Goal: Navigation & Orientation: Find specific page/section

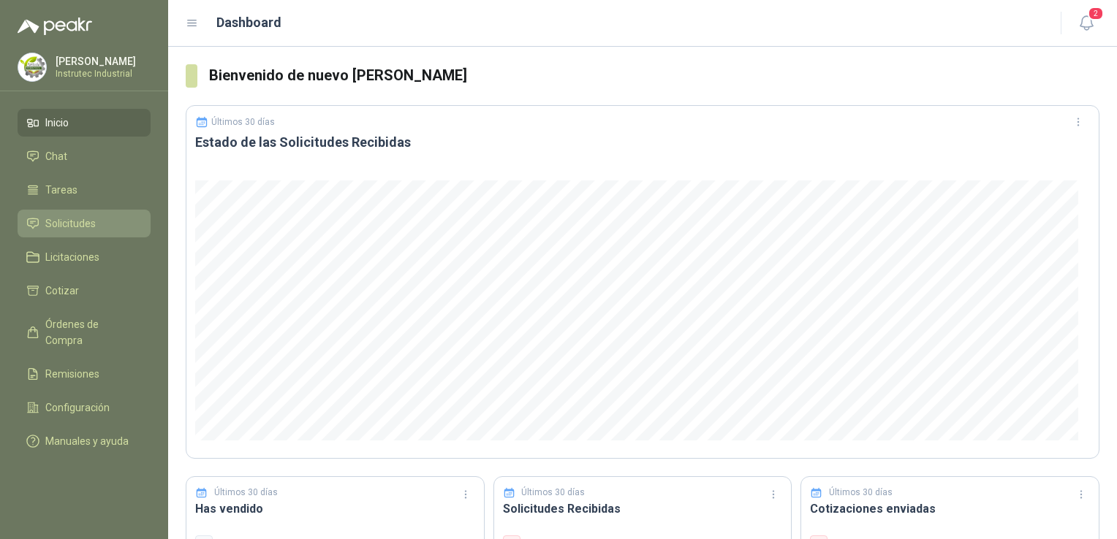
click at [121, 224] on li "Solicitudes" at bounding box center [83, 224] width 115 height 16
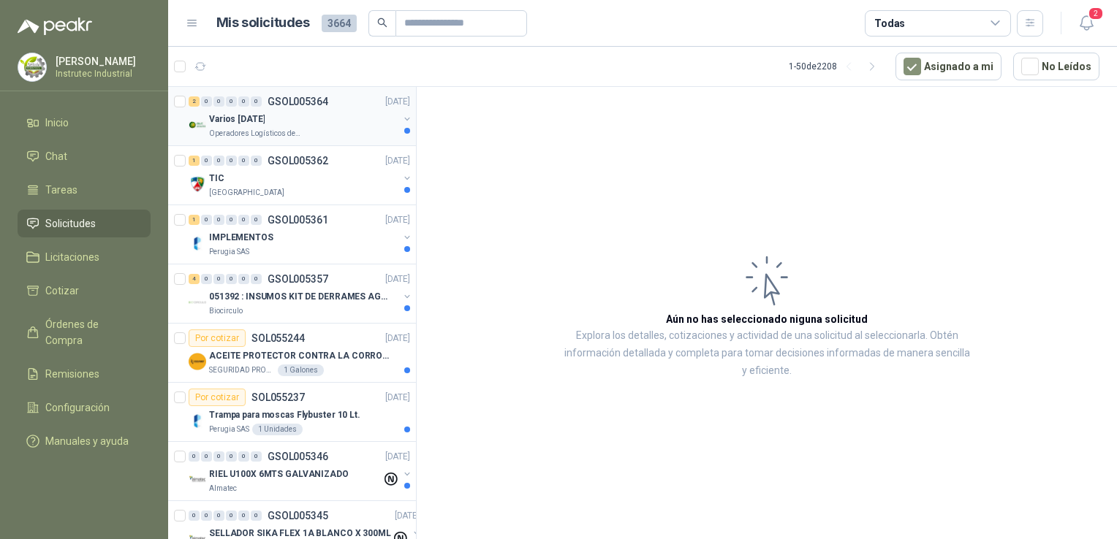
click at [316, 118] on div "Varios [DATE]" at bounding box center [303, 119] width 189 height 18
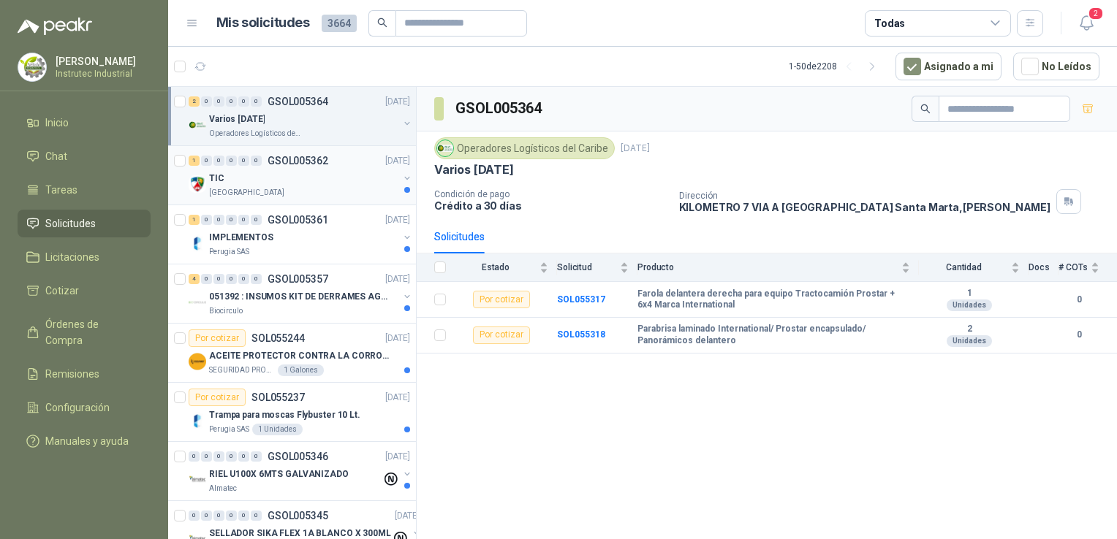
click at [327, 186] on div "TIC" at bounding box center [303, 179] width 189 height 18
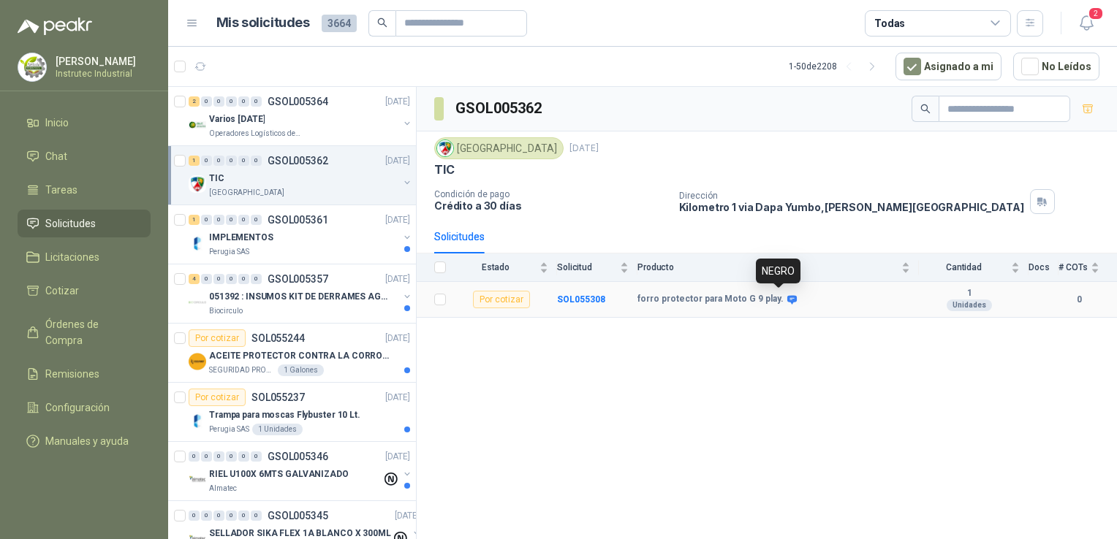
click at [786, 297] on icon at bounding box center [791, 300] width 11 height 11
click at [314, 229] on div "IMPLEMENTOS" at bounding box center [303, 238] width 189 height 18
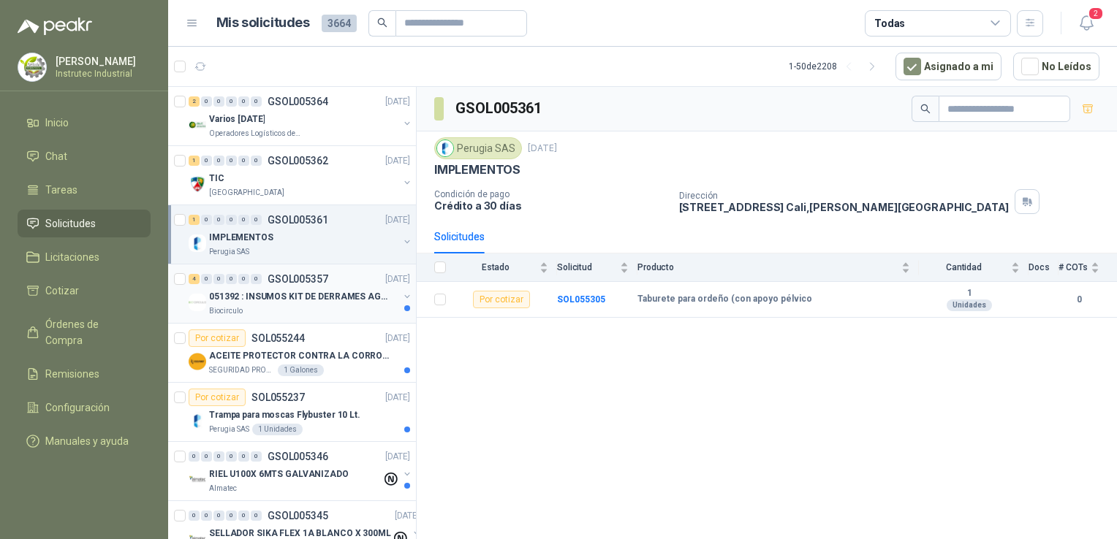
click at [313, 311] on div "Biocirculo" at bounding box center [303, 312] width 189 height 12
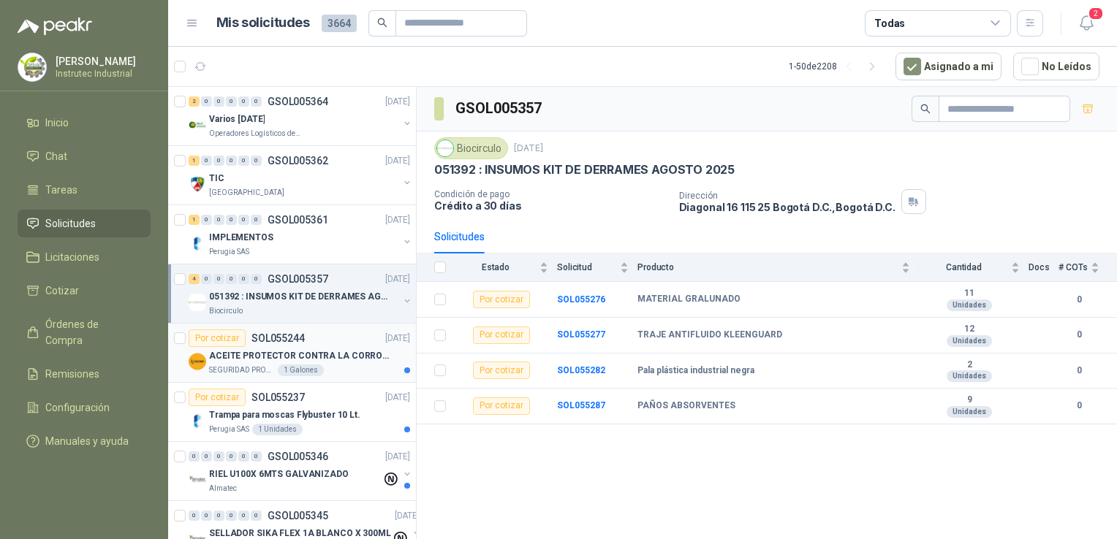
click at [345, 372] on div "SEGURIDAD PROVISER LTDA 1 Galones" at bounding box center [309, 371] width 201 height 12
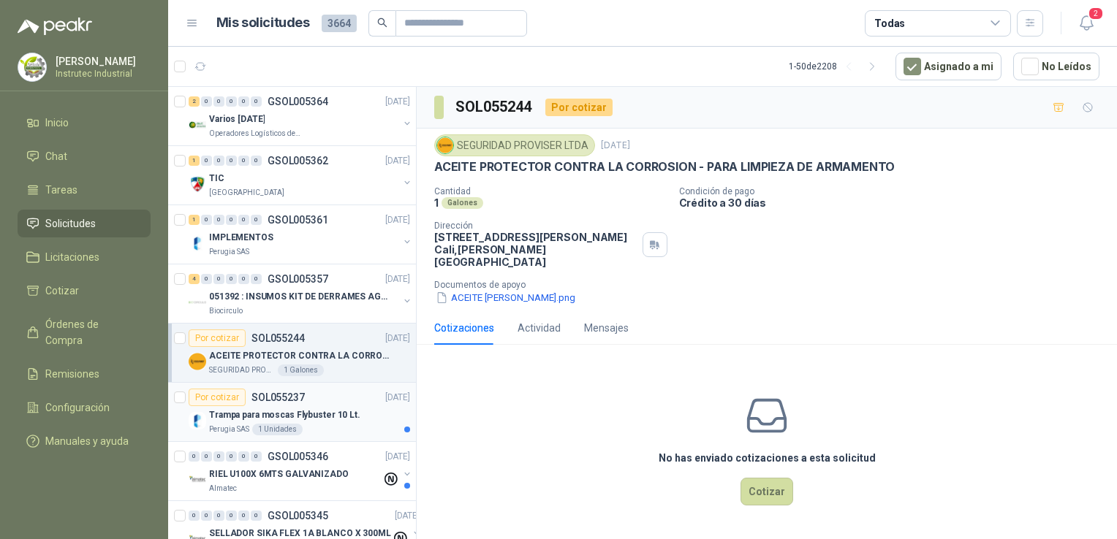
click at [334, 424] on div "Perugia SAS 1 Unidades" at bounding box center [309, 430] width 201 height 12
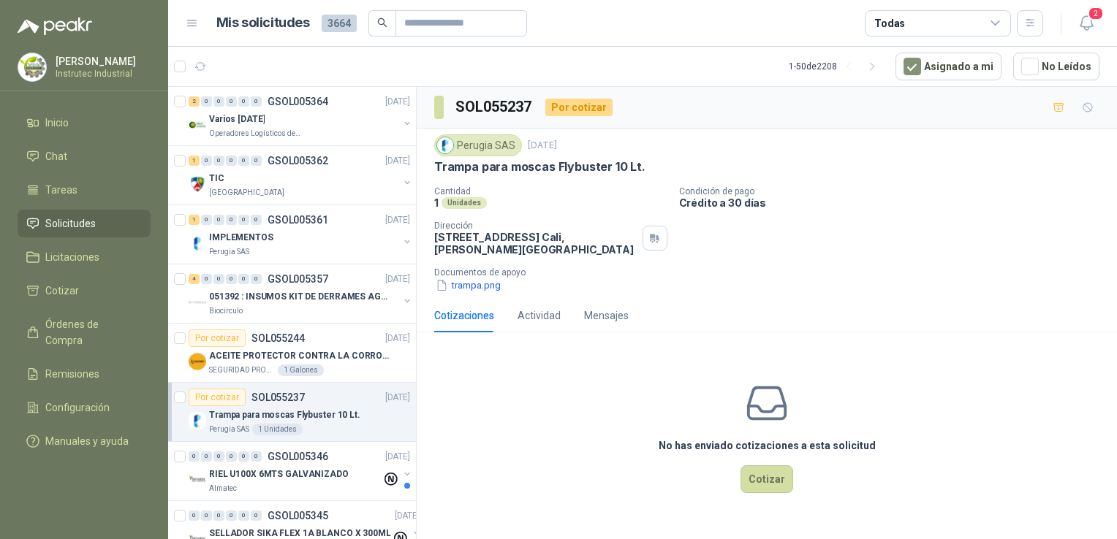
scroll to position [390, 0]
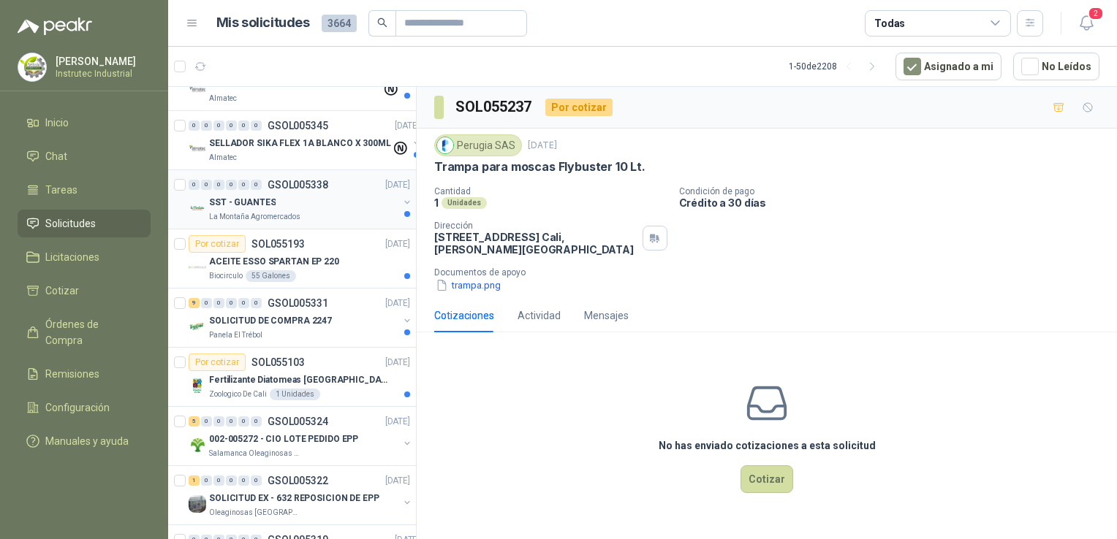
click at [320, 221] on div "0 0 0 0 0 0 GSOL005338 [DATE] SST - GUANTES La Montaña Agromercados" at bounding box center [292, 199] width 248 height 59
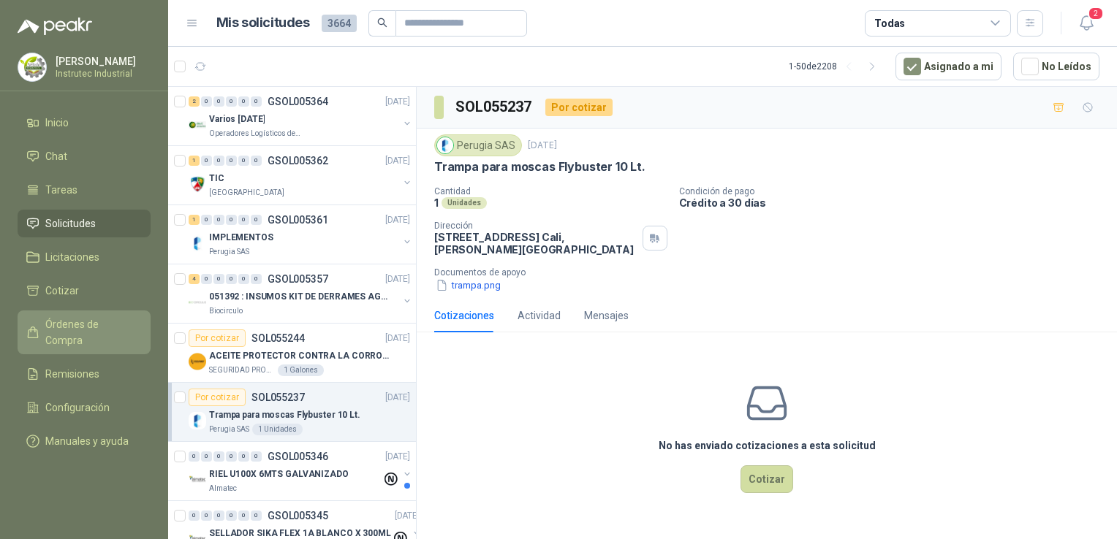
click at [86, 322] on span "Órdenes de Compra" at bounding box center [90, 332] width 91 height 32
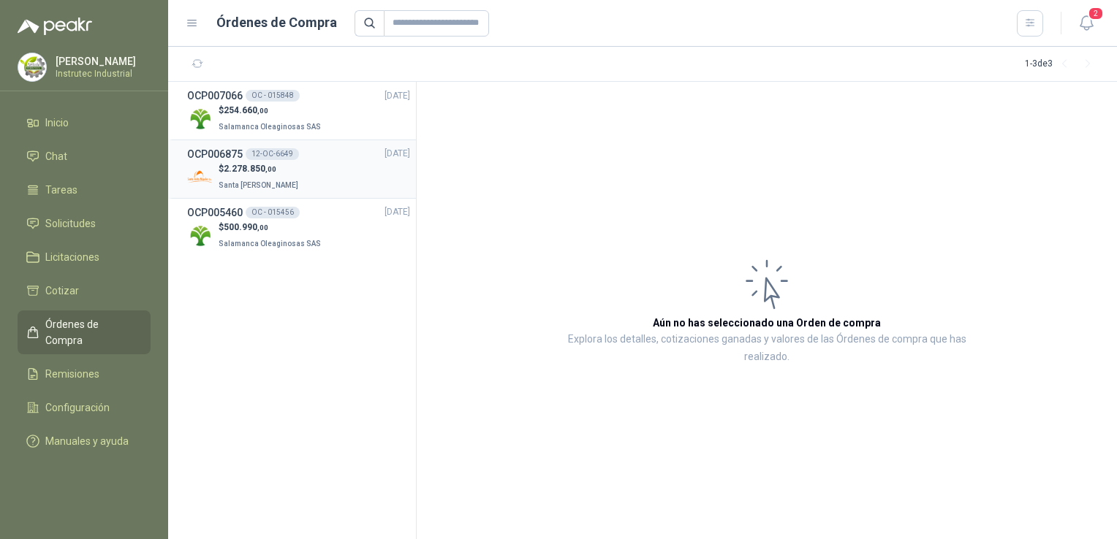
click at [325, 175] on div "$ 2.278.850 ,00 Santa [PERSON_NAME]" at bounding box center [298, 177] width 223 height 30
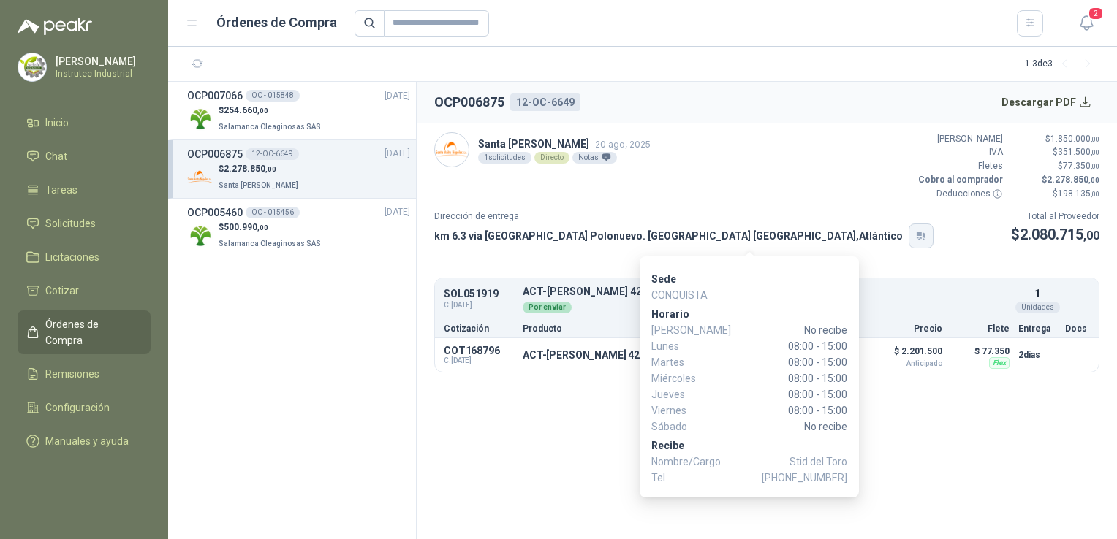
click at [915, 239] on icon "button" at bounding box center [921, 236] width 12 height 12
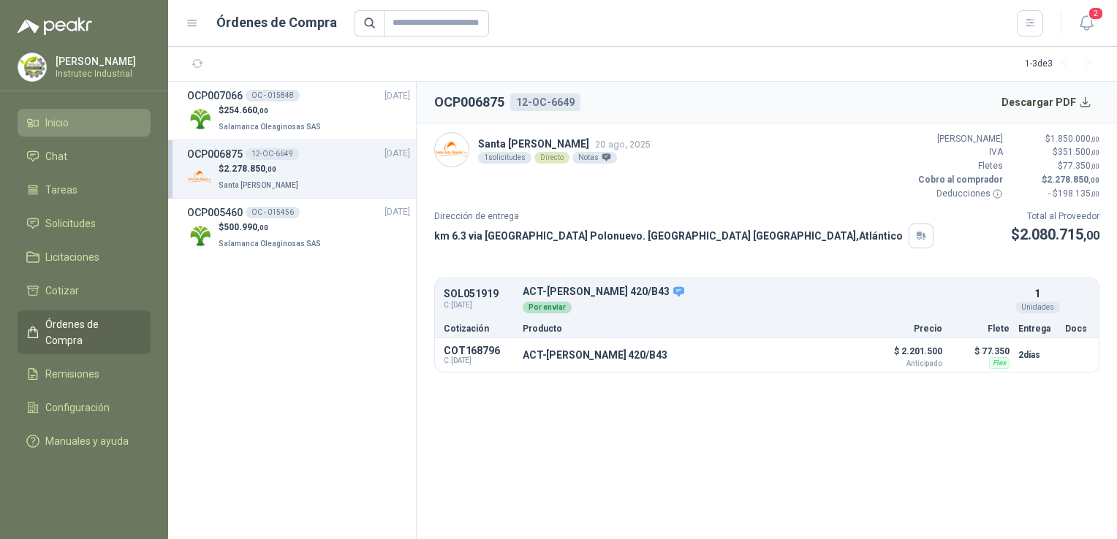
click at [86, 130] on link "Inicio" at bounding box center [84, 123] width 133 height 28
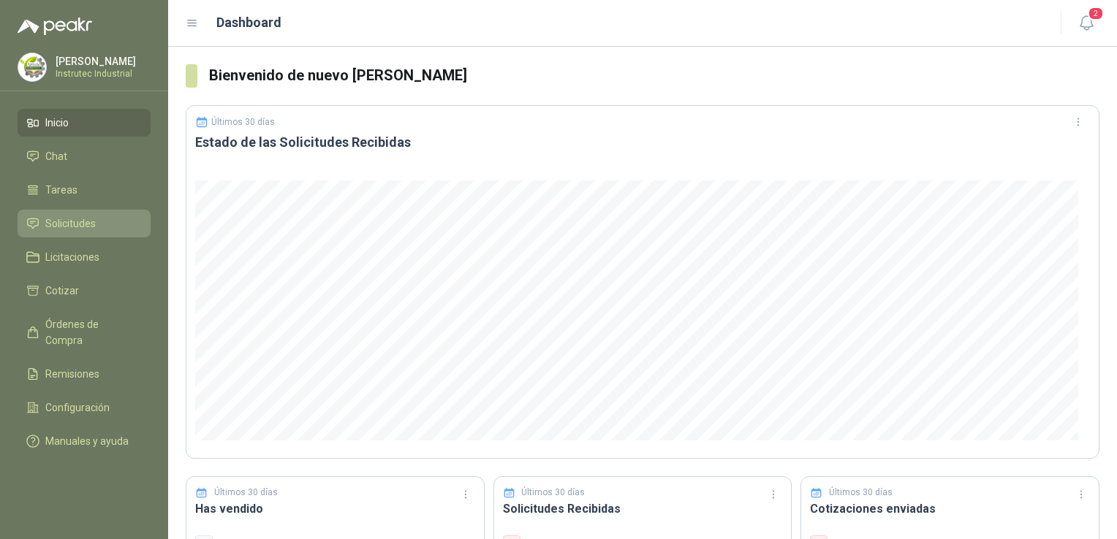
click at [118, 216] on li "Solicitudes" at bounding box center [83, 224] width 115 height 16
